Goal: Task Accomplishment & Management: Manage account settings

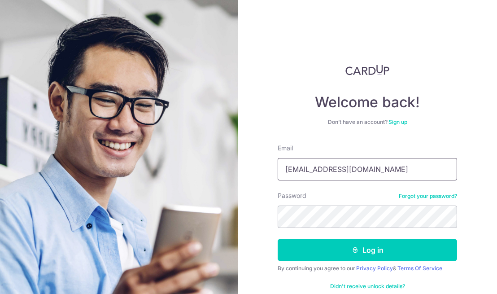
click at [379, 168] on input "derma.dynamics2008@gmail.com" at bounding box center [367, 169] width 179 height 22
type input "[EMAIL_ADDRESS][DOMAIN_NAME]"
click at [363, 252] on button "Log in" at bounding box center [367, 250] width 179 height 22
